Goal: Task Accomplishment & Management: Manage account settings

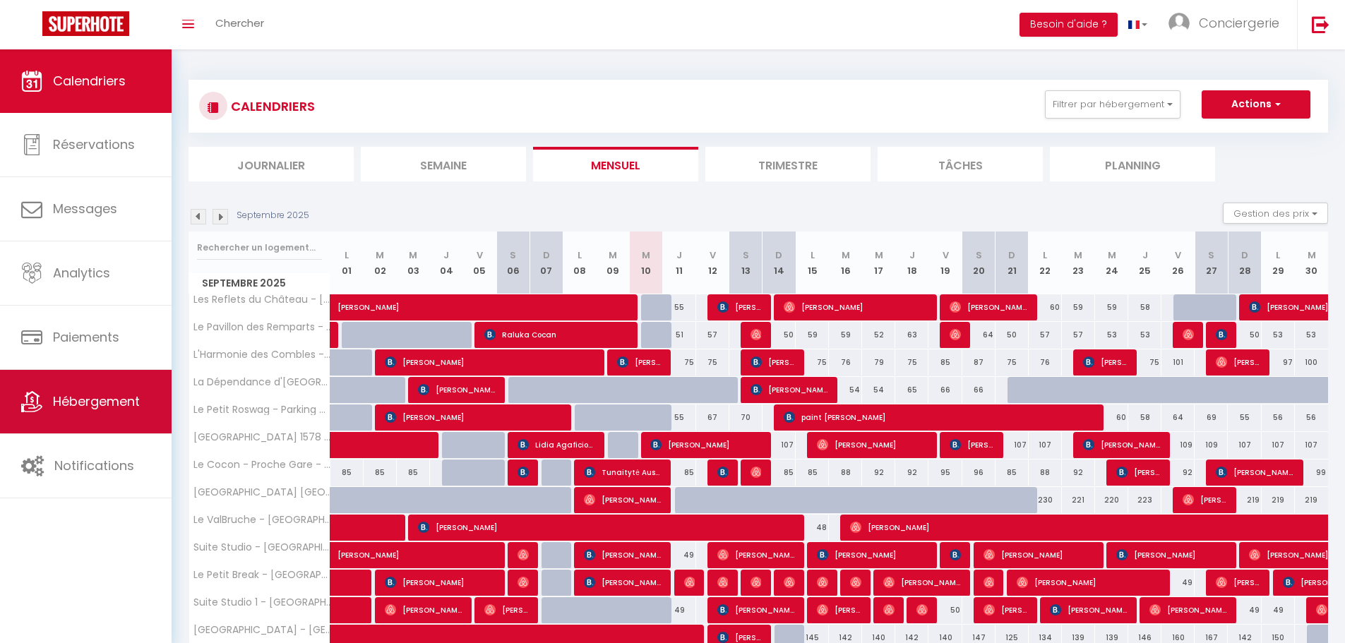
click at [78, 393] on span "Hébergement" at bounding box center [96, 401] width 87 height 18
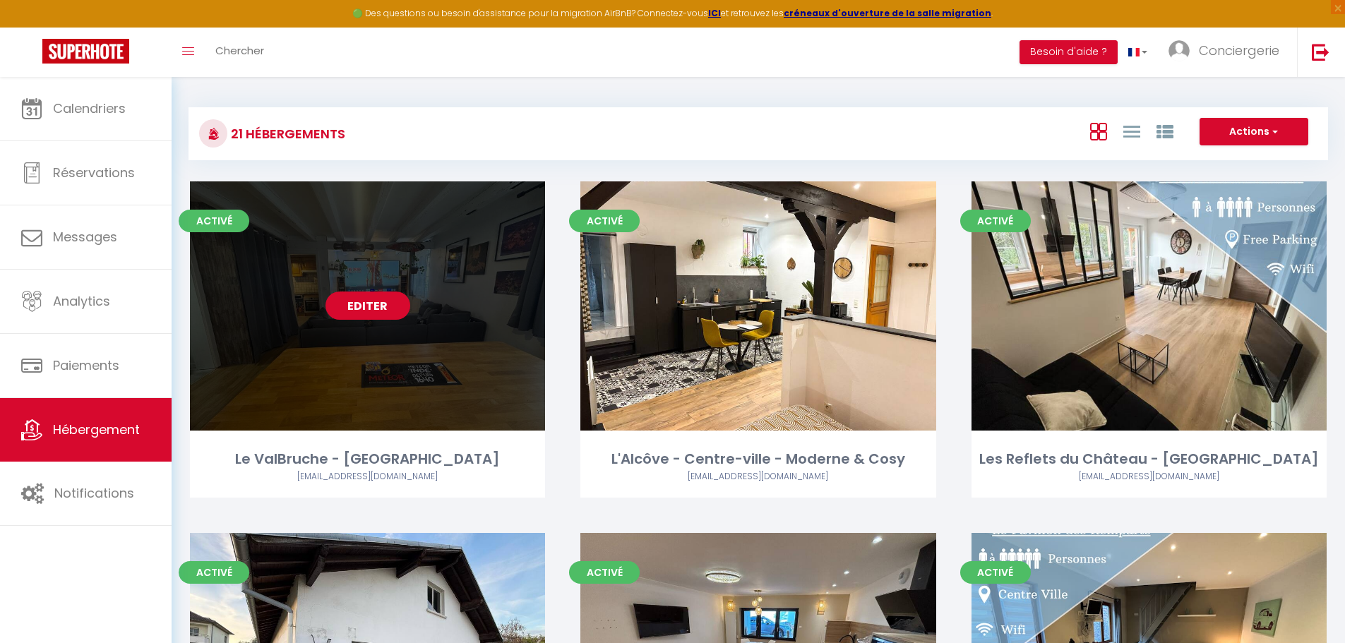
click at [374, 299] on link "Editer" at bounding box center [367, 306] width 85 height 28
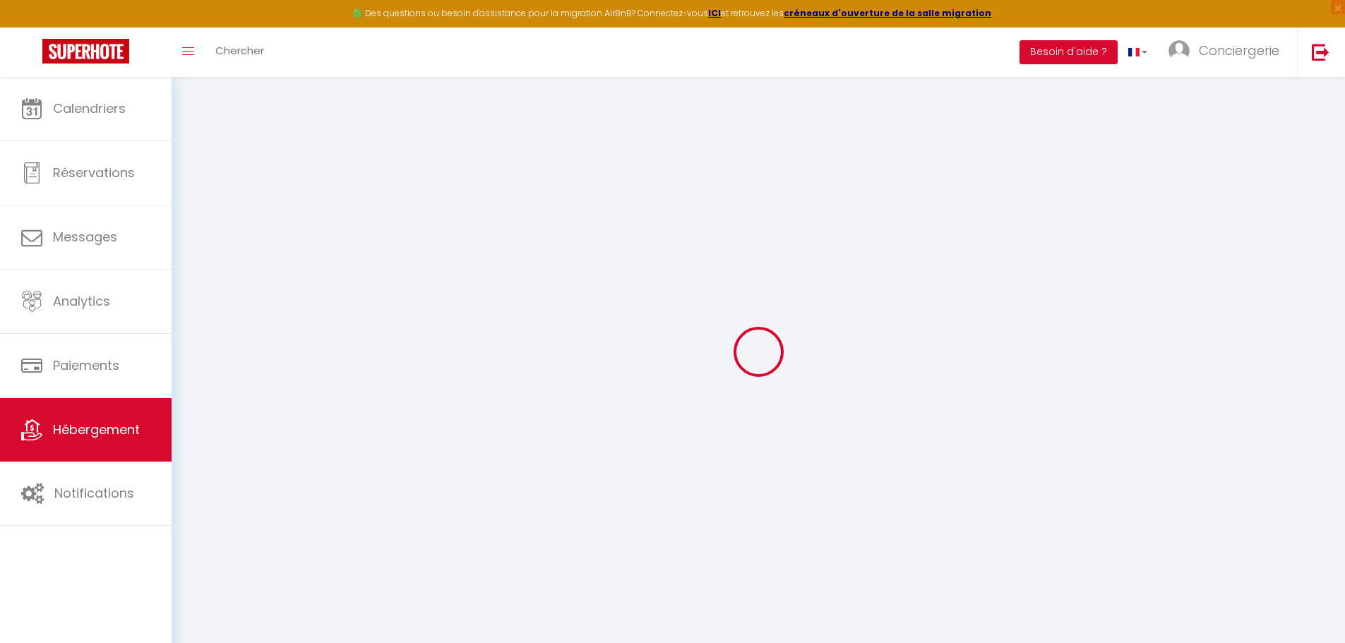
select select "+ 17 %"
select select "+ 18 %"
select select
checkbox input "false"
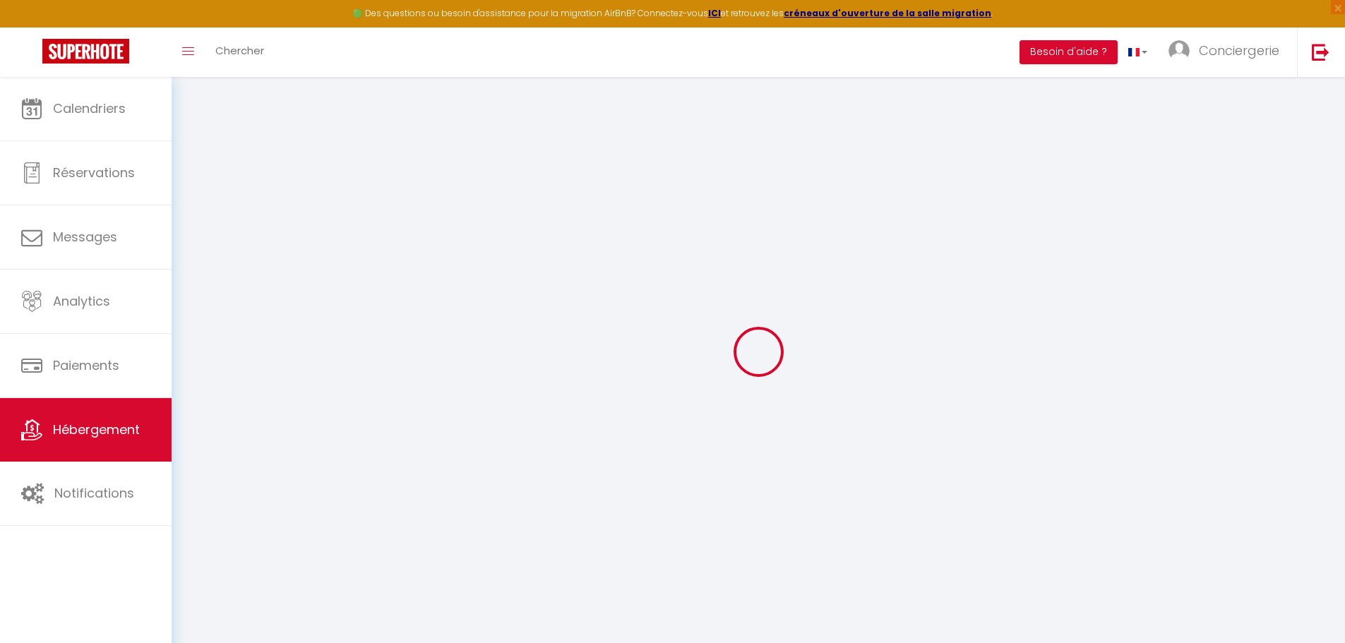
checkbox input "true"
checkbox input "false"
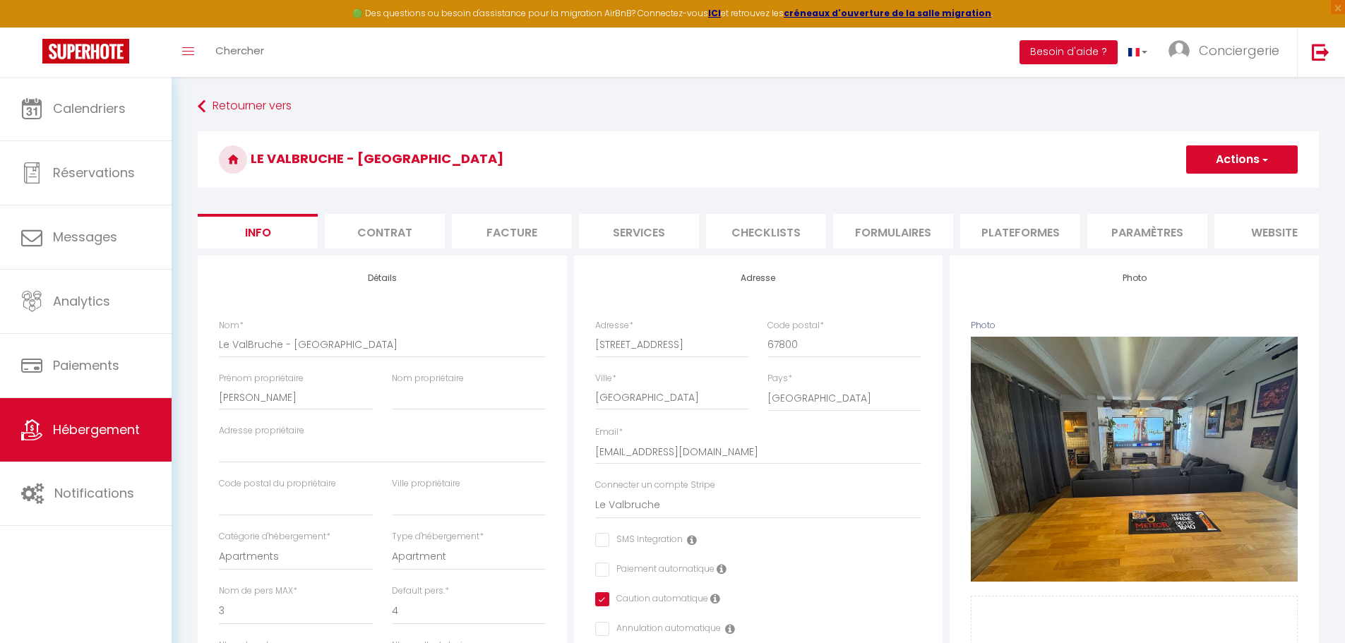
click at [762, 227] on li "Checklists" at bounding box center [766, 231] width 120 height 35
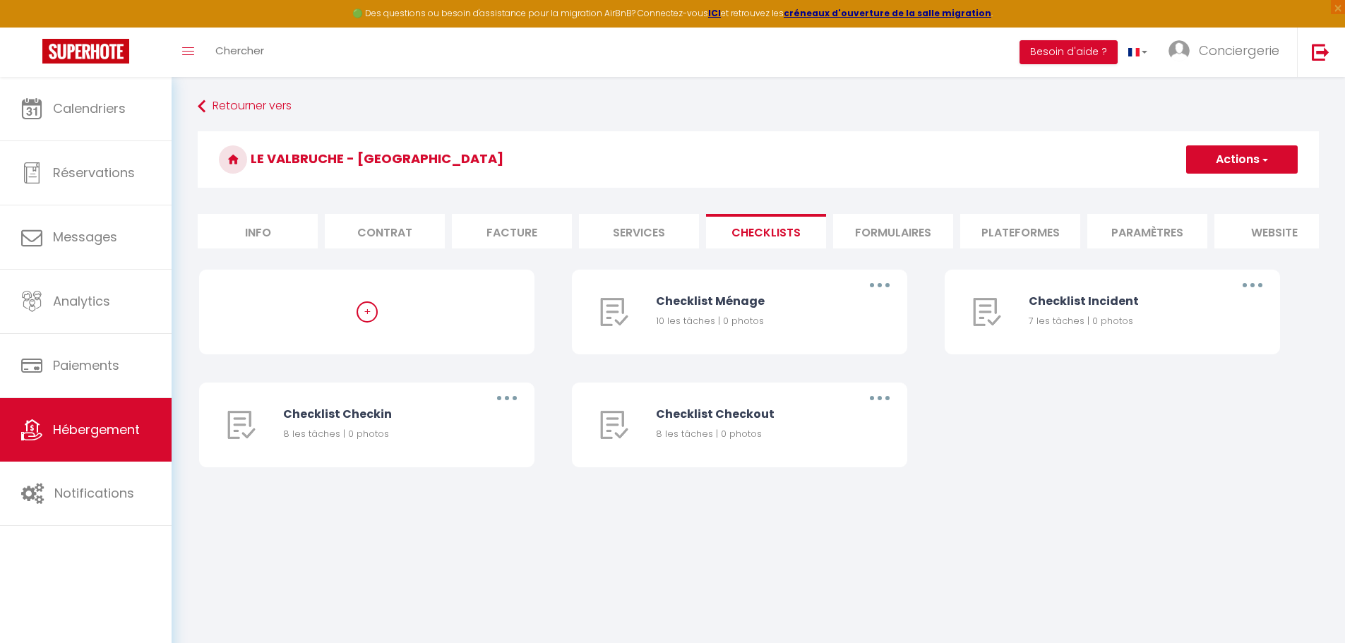
click at [871, 229] on li "Formulaires" at bounding box center [893, 231] width 120 height 35
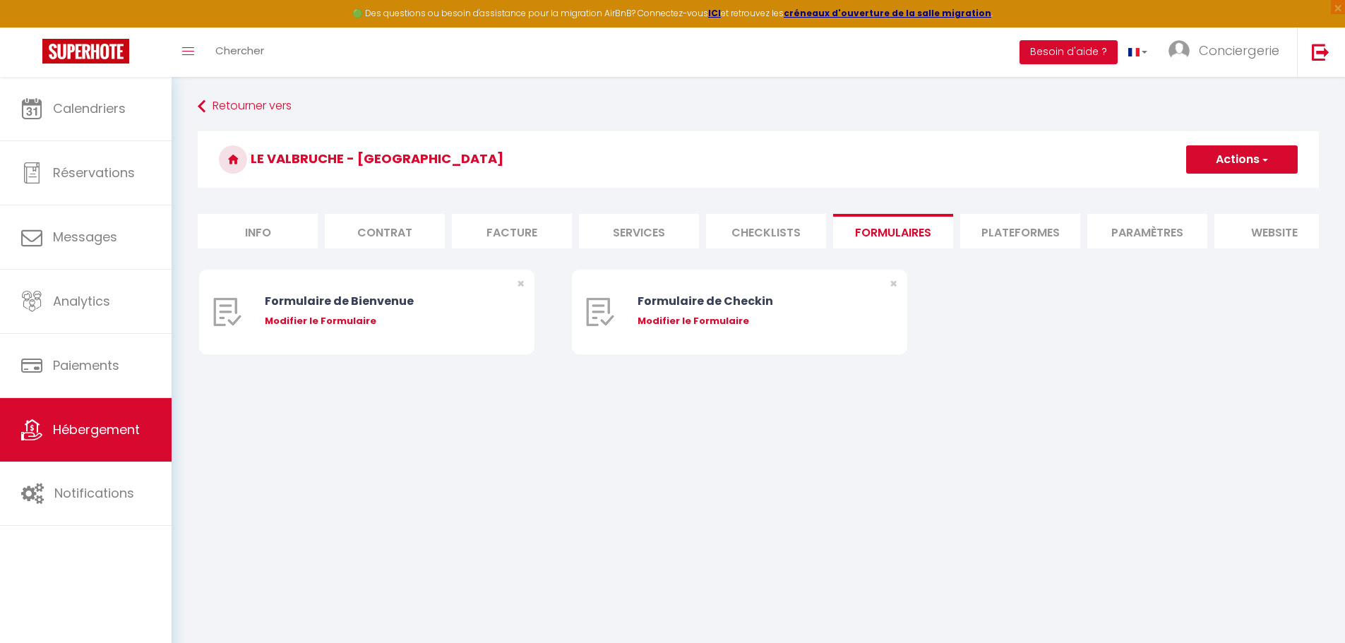
click at [1006, 234] on li "Plateformes" at bounding box center [1020, 231] width 120 height 35
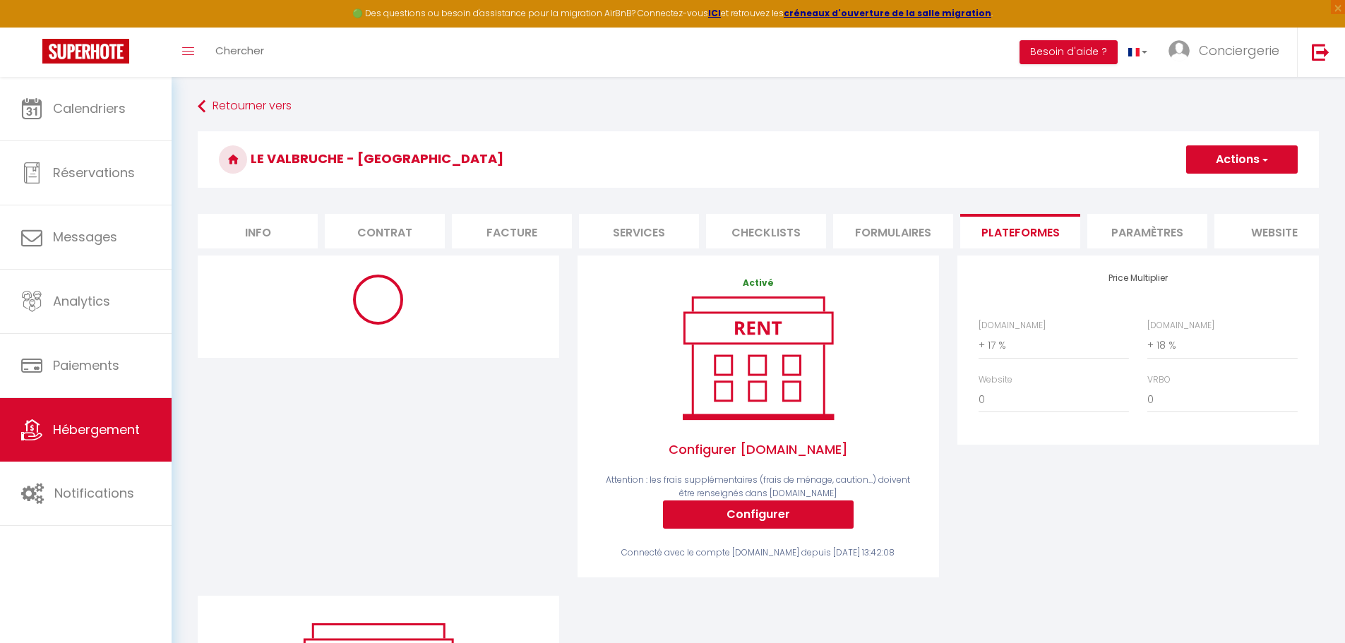
select select "365"
select select "well_reviewed_guests"
select select "EUR"
select select
select select "13251-1359307584262735752"
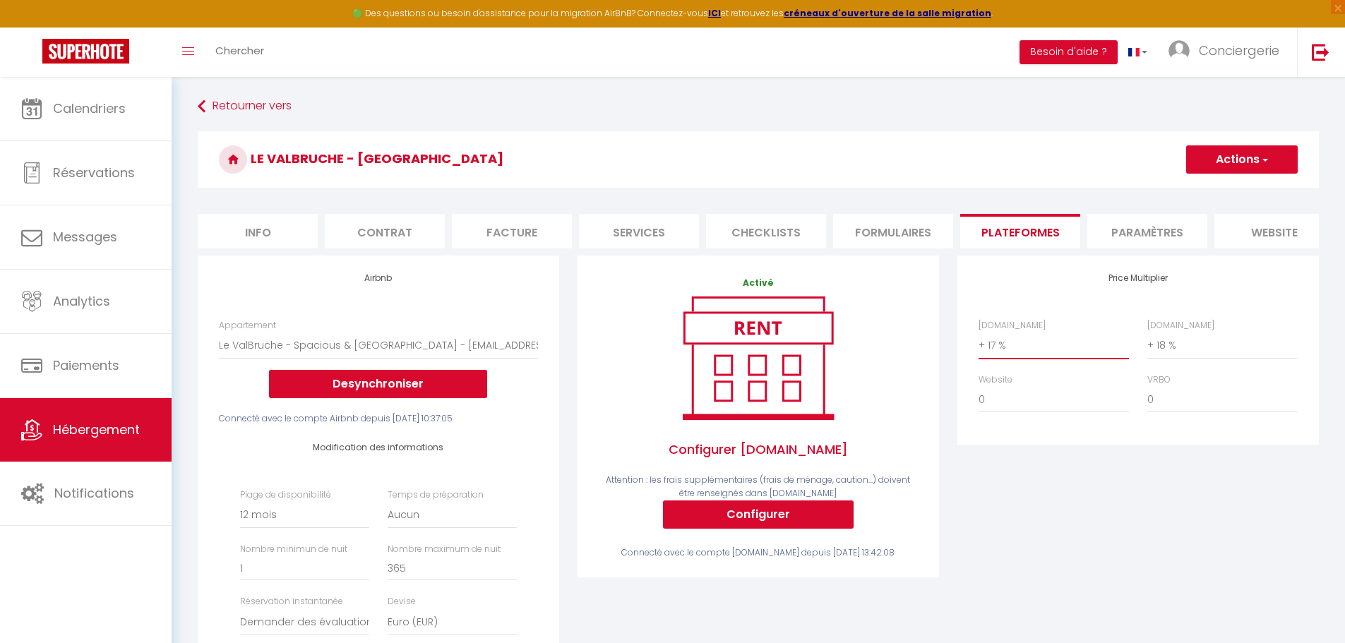
click at [1012, 353] on select "0 + 1 % + 2 % + 3 % + 4 % + 5 % + 6 % + 7 % + 8 % + 9 %" at bounding box center [1053, 345] width 150 height 27
select select "+ 20 %"
click at [978, 342] on select "0 + 1 % + 2 % + 3 % + 4 % + 5 % + 6 % + 7 % + 8 % + 9 %" at bounding box center [1053, 345] width 150 height 27
select select
click at [1081, 296] on div "Price Multiplier [DOMAIN_NAME] 0 + 1 % + 2 % + 3 % + 4 % + 5 % + 6 % + 7 %" at bounding box center [1137, 350] width 361 height 189
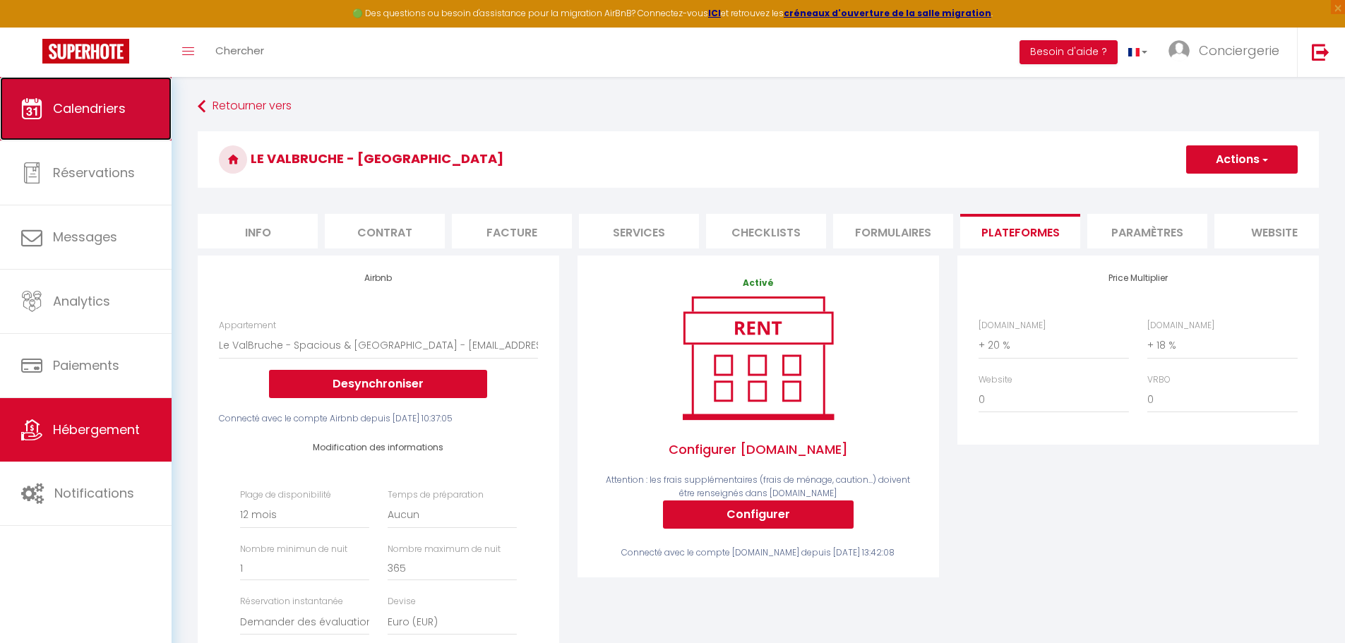
click at [96, 114] on span "Calendriers" at bounding box center [89, 109] width 73 height 18
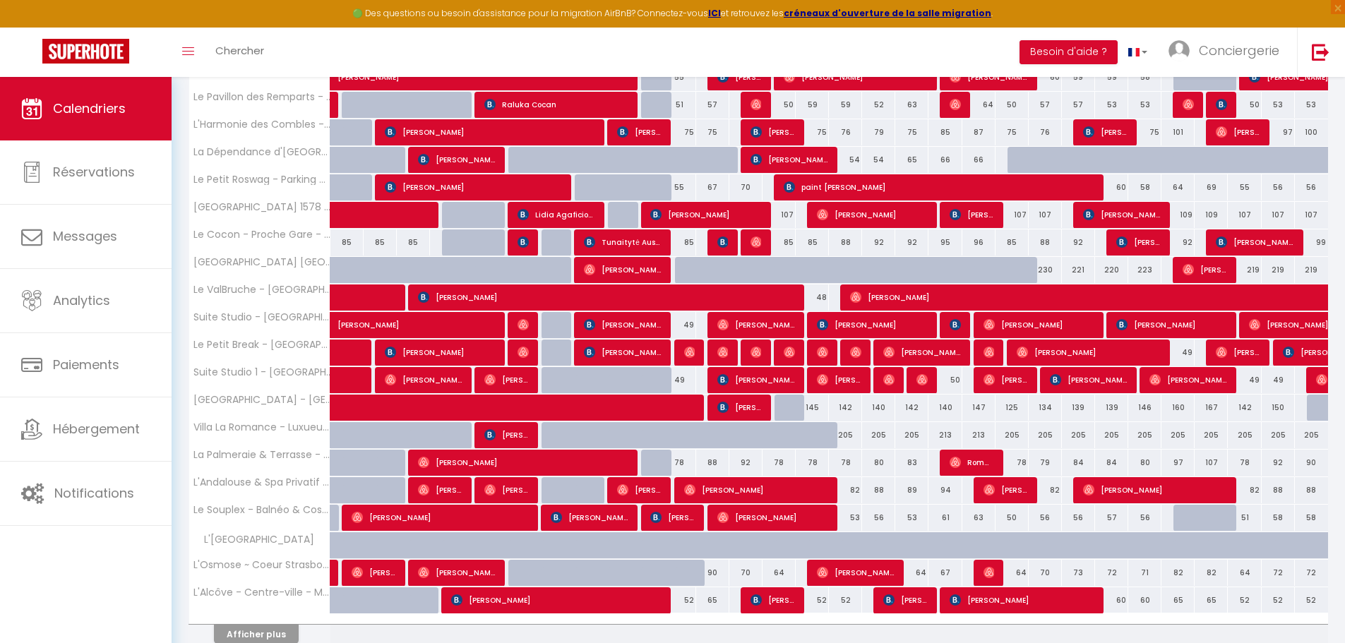
scroll to position [282, 0]
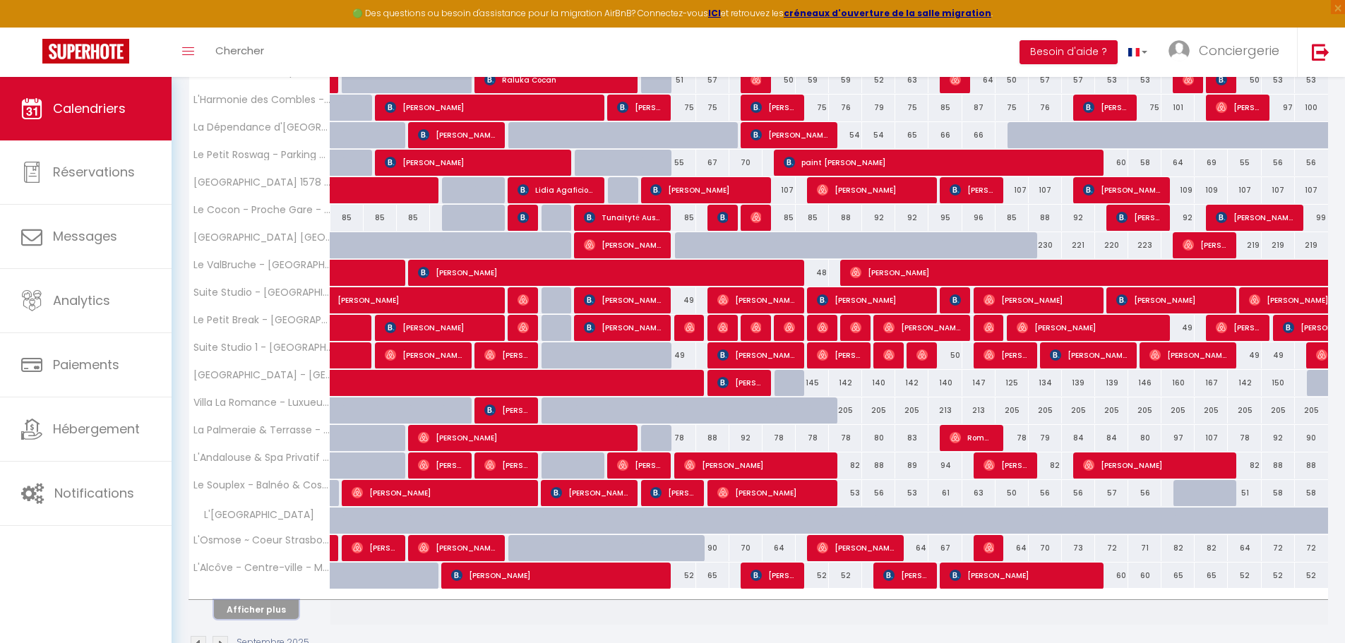
click at [258, 614] on button "Afficher plus" at bounding box center [256, 609] width 85 height 19
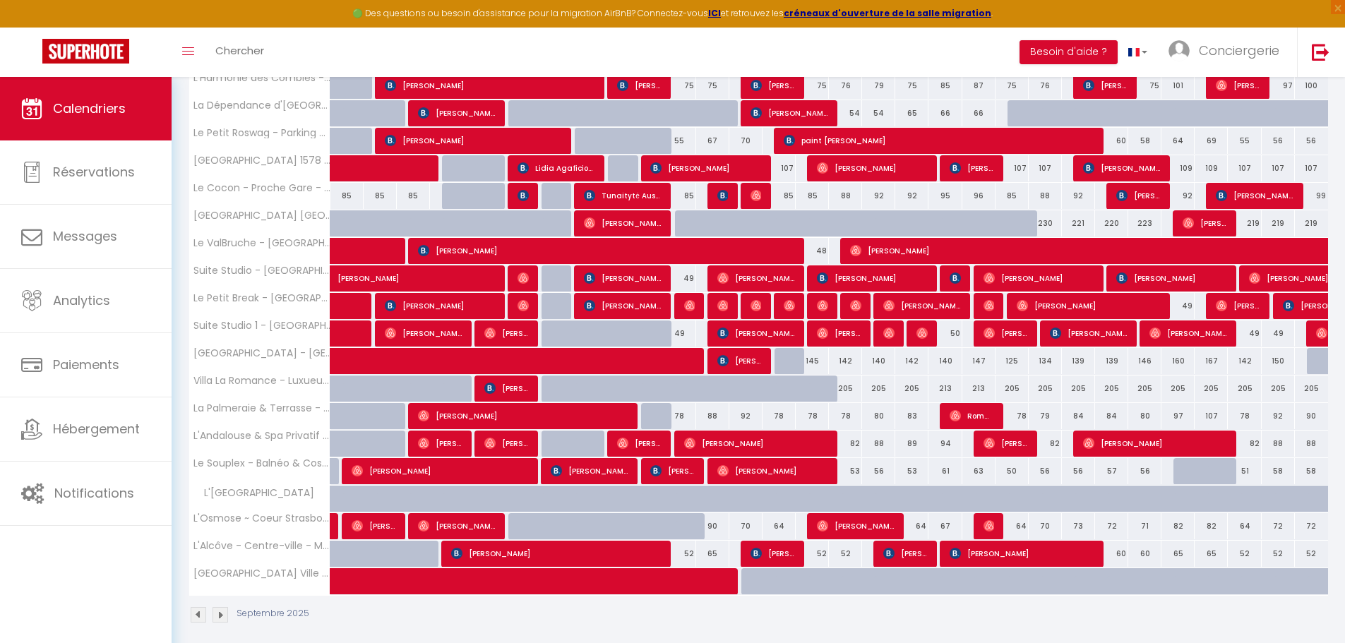
scroll to position [316, 0]
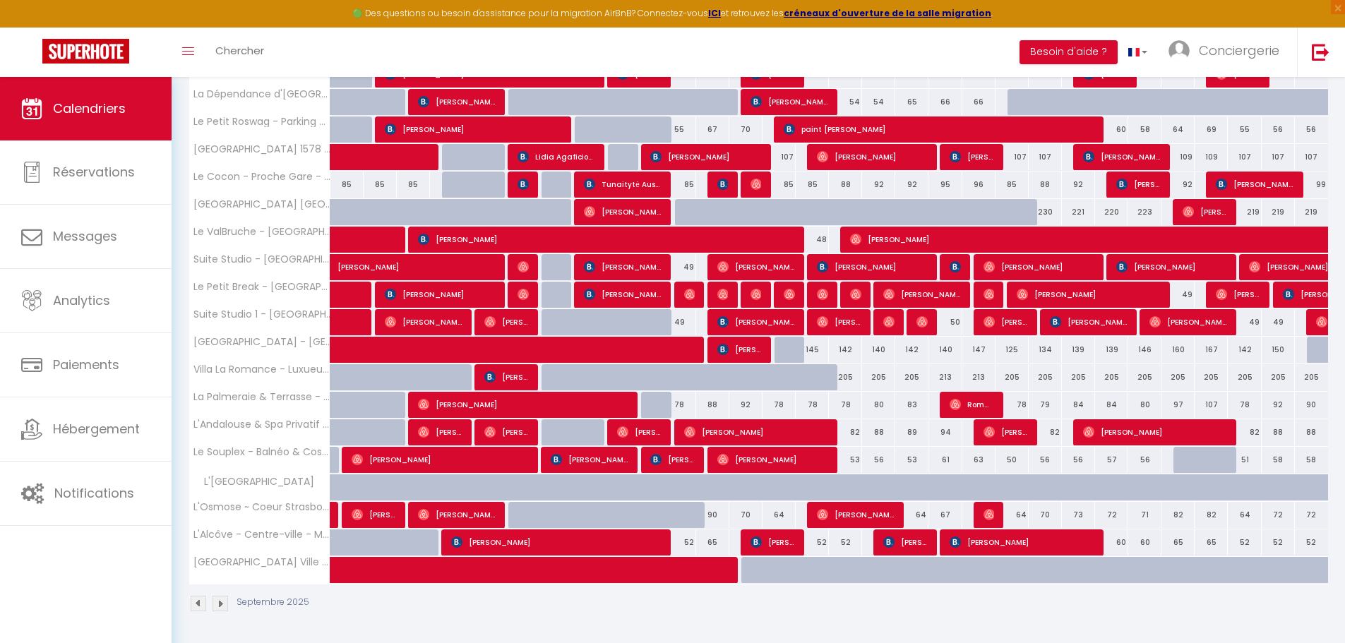
click at [217, 606] on img at bounding box center [220, 604] width 16 height 16
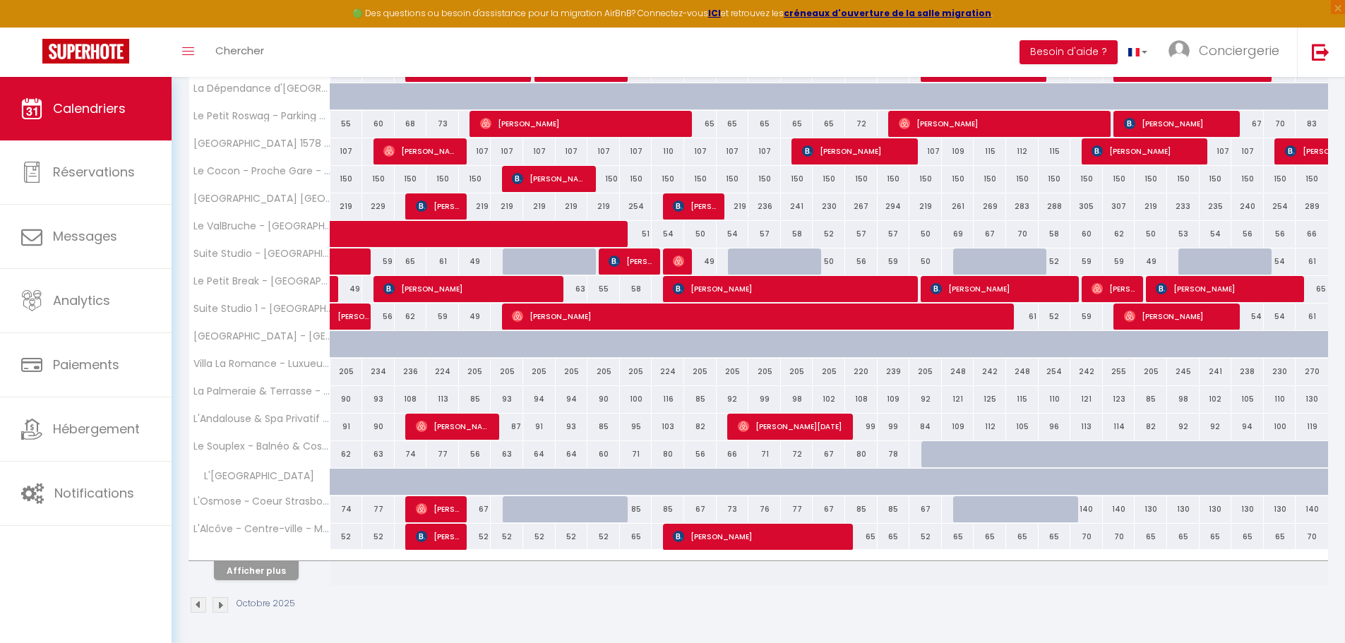
scroll to position [323, 0]
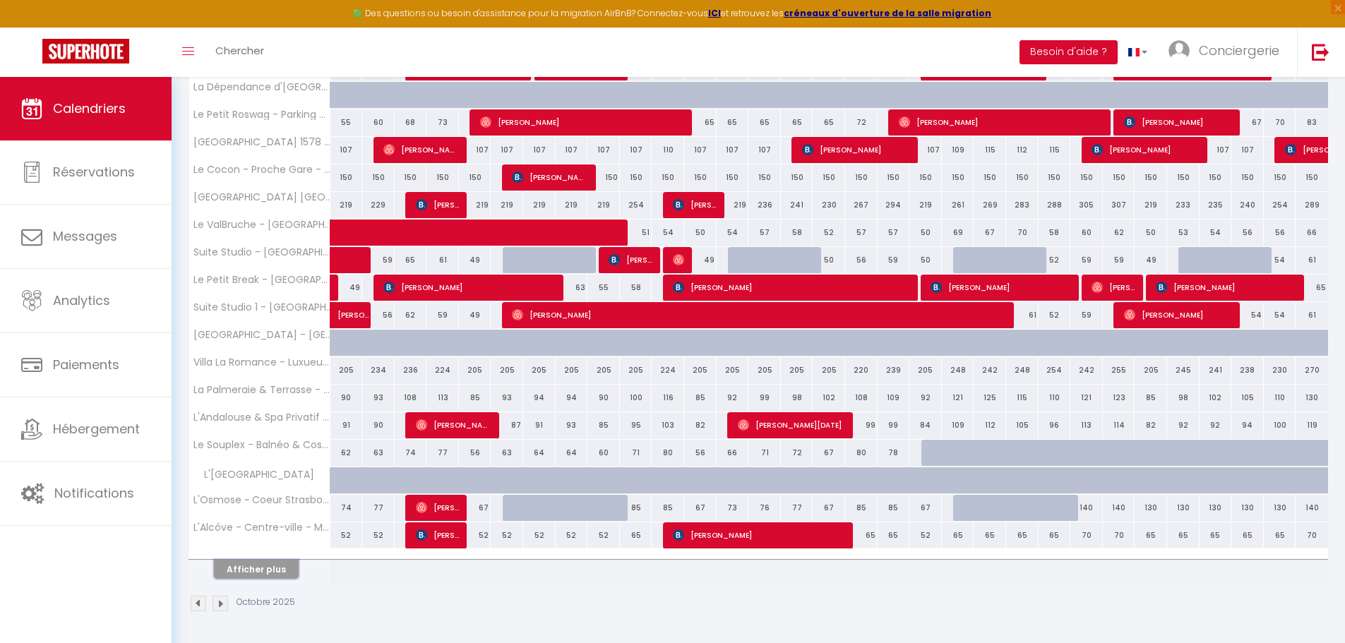
click at [280, 565] on button "Afficher plus" at bounding box center [256, 569] width 85 height 19
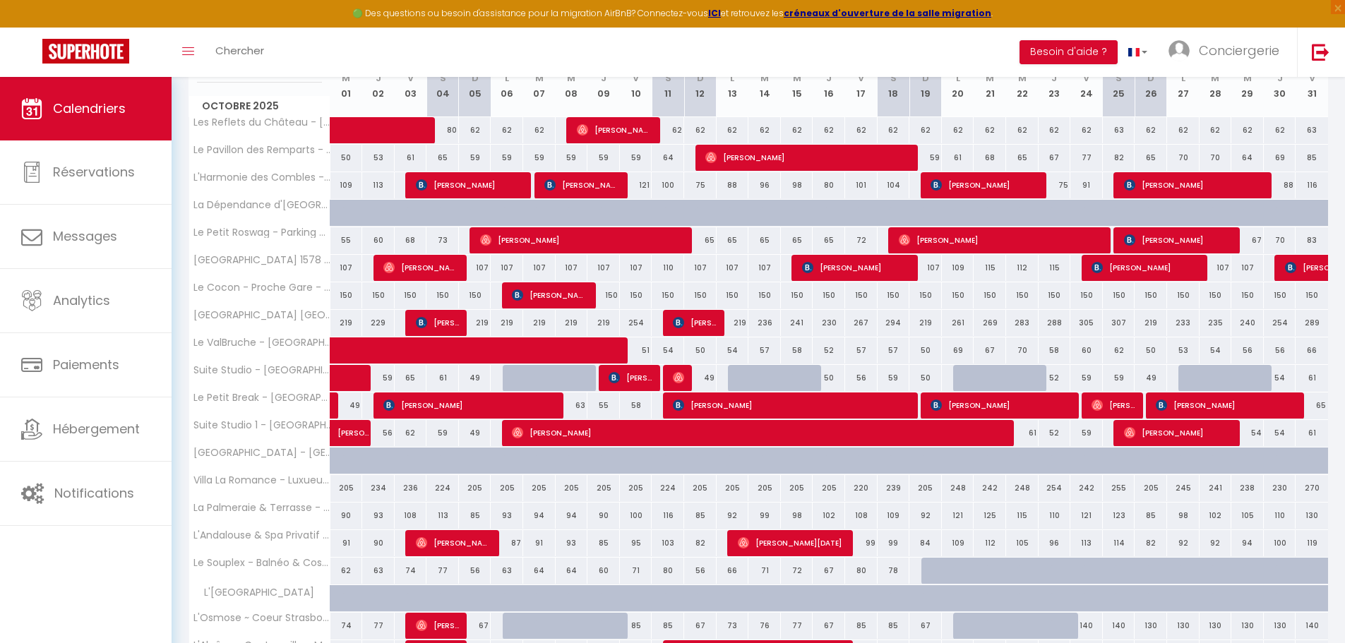
scroll to position [212, 0]
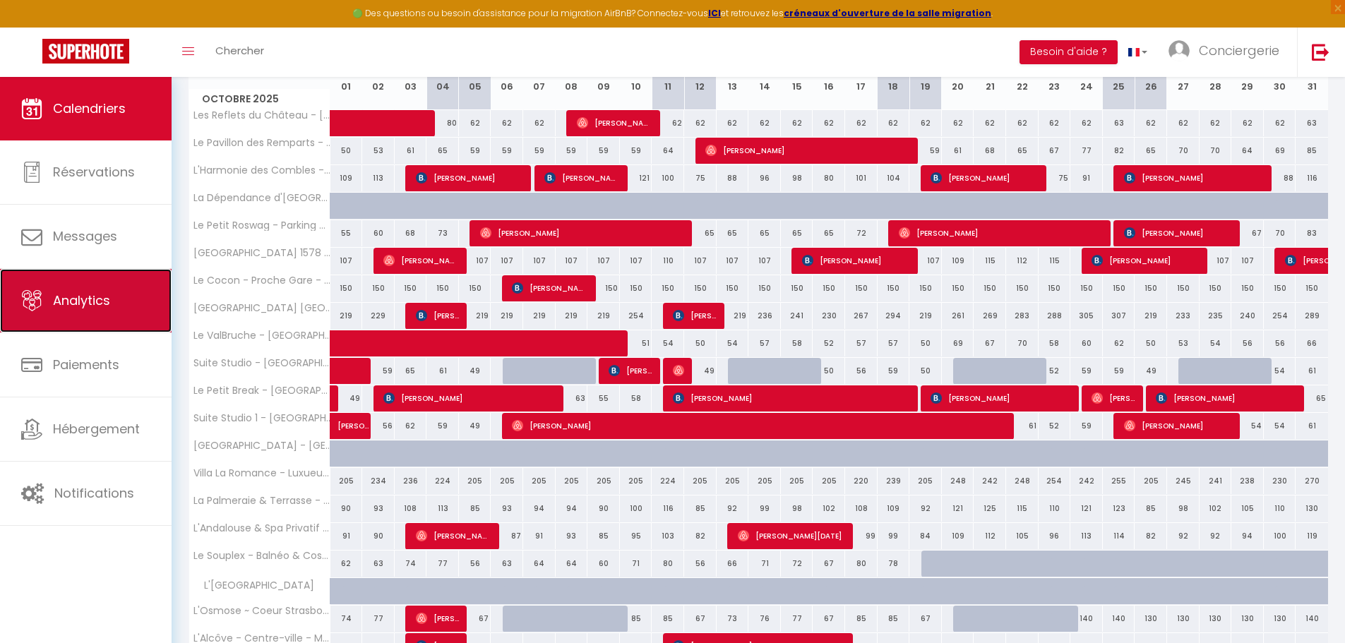
click at [111, 305] on link "Analytics" at bounding box center [86, 301] width 172 height 64
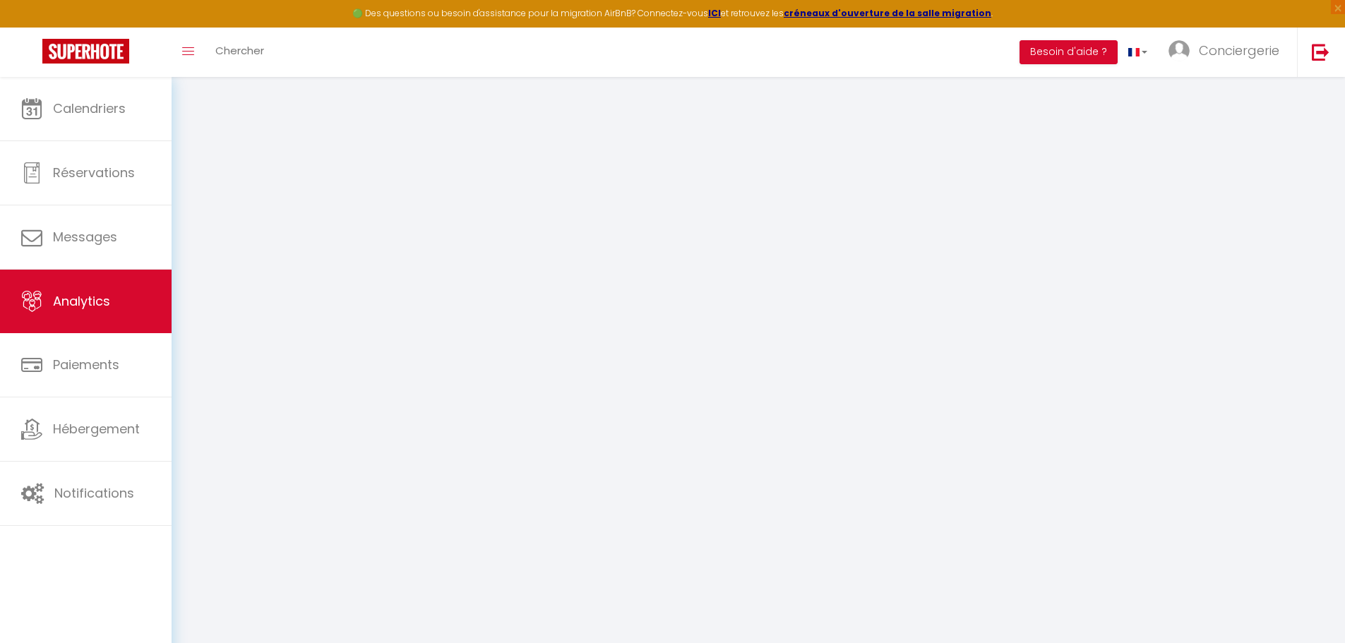
select select "2025"
select select "9"
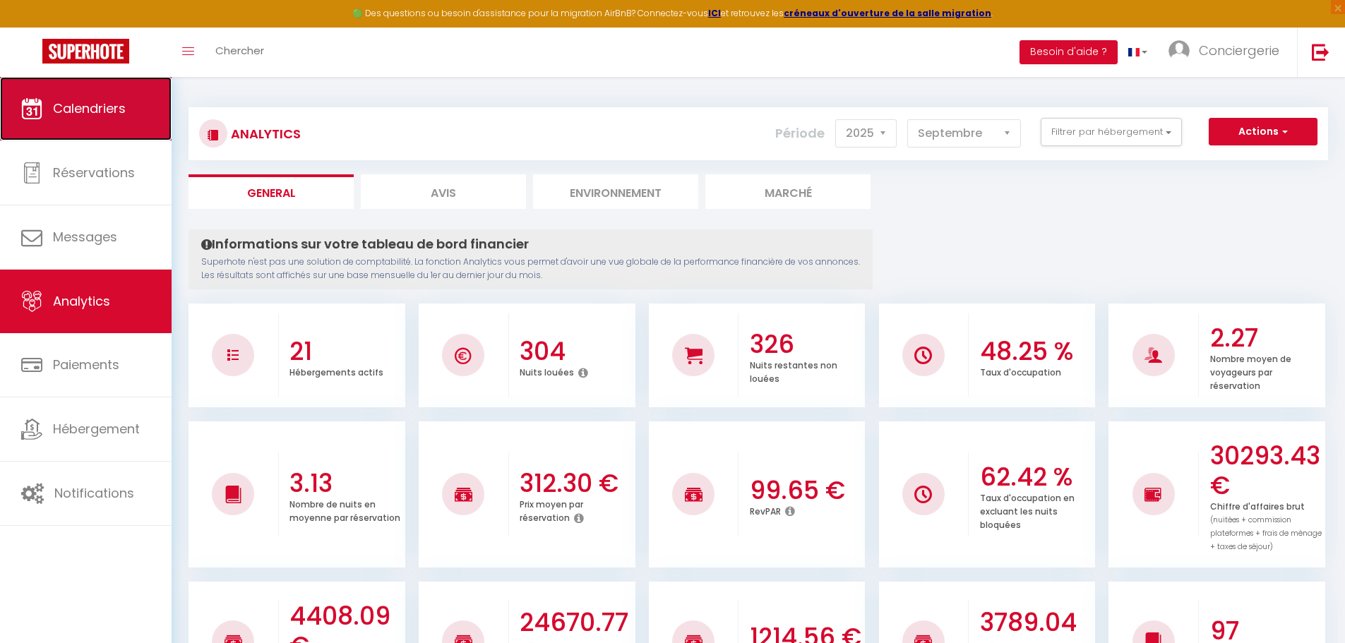
click at [119, 95] on link "Calendriers" at bounding box center [86, 109] width 172 height 64
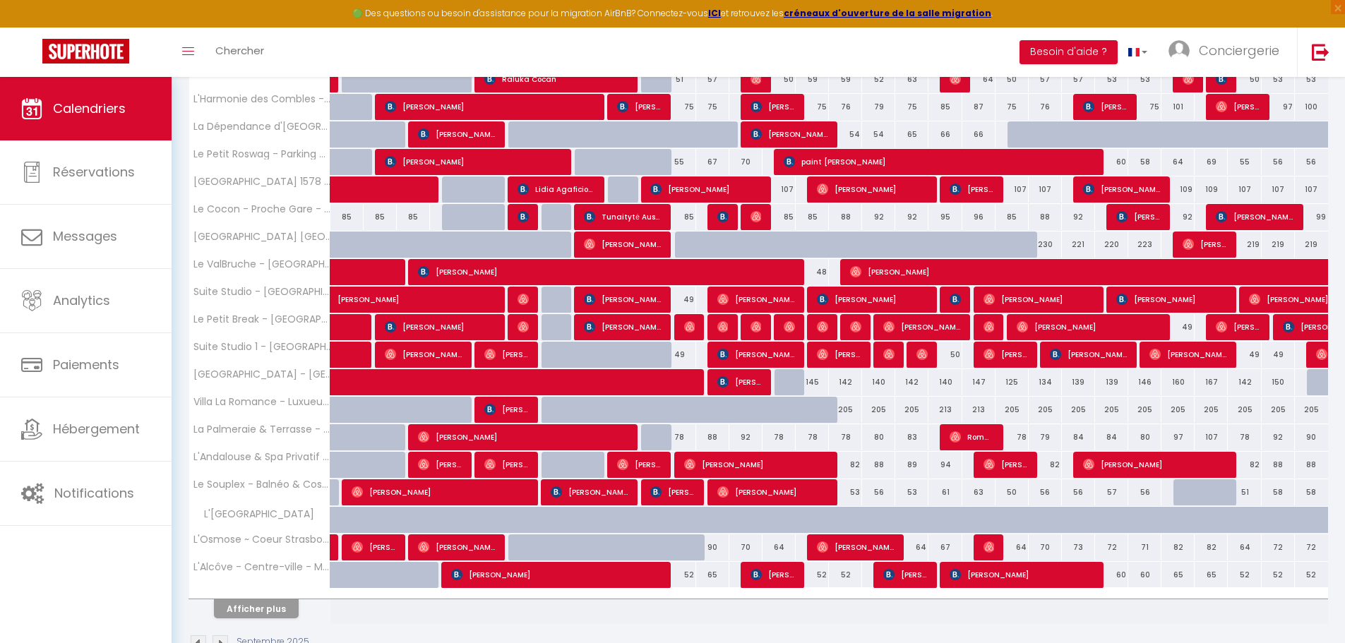
scroll to position [181, 0]
